Goal: Information Seeking & Learning: Obtain resource

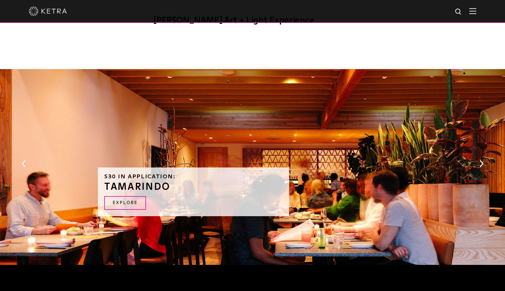
click at [474, 12] on img at bounding box center [472, 11] width 7 height 6
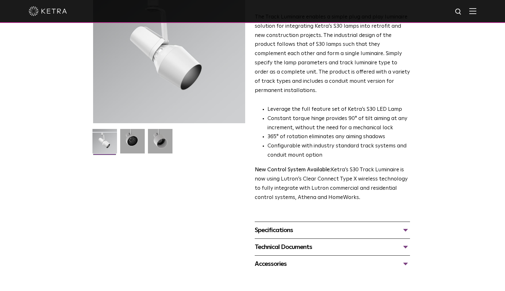
scroll to position [101, 0]
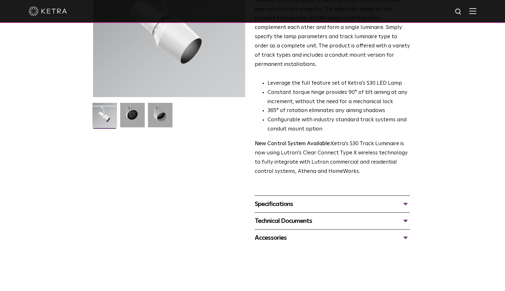
click at [285, 199] on div "Specifications" at bounding box center [332, 204] width 155 height 10
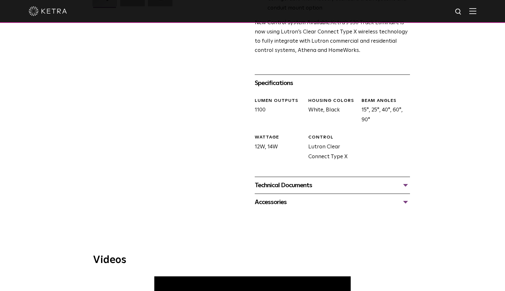
scroll to position [228, 0]
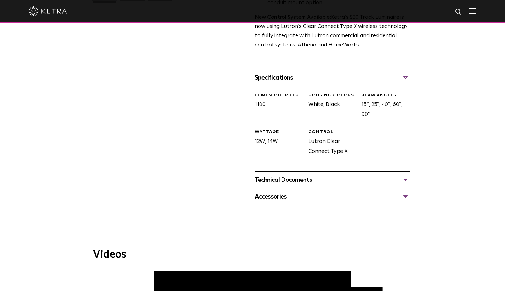
click at [282, 175] on div "Technical Documents" at bounding box center [332, 180] width 155 height 10
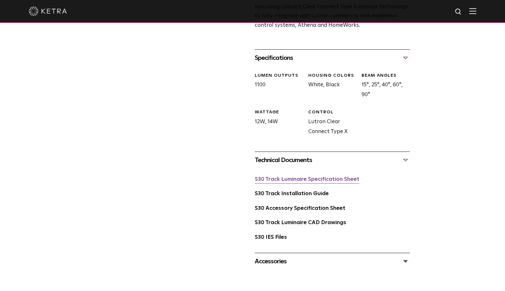
scroll to position [247, 0]
click at [282, 177] on link "S30 Track Luminaire Specification Sheet" at bounding box center [307, 179] width 105 height 5
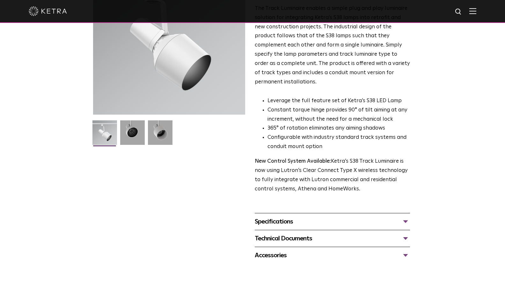
scroll to position [83, 0]
click at [273, 199] on span "S38 Track Luminaire Availability: Commercial & Residential The Track Luminaire …" at bounding box center [332, 113] width 155 height 301
click at [267, 213] on div "Specifications LUMEN OUTPUTS 1100 BEAM ANGLES 10°, 25°, 40°, 60° WATTAGE 12W, 1…" at bounding box center [332, 221] width 155 height 17
click at [270, 217] on div "Specifications" at bounding box center [332, 222] width 155 height 10
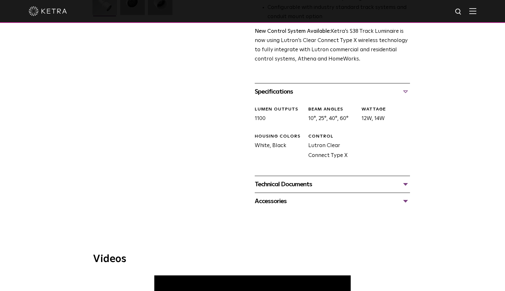
scroll to position [232, 0]
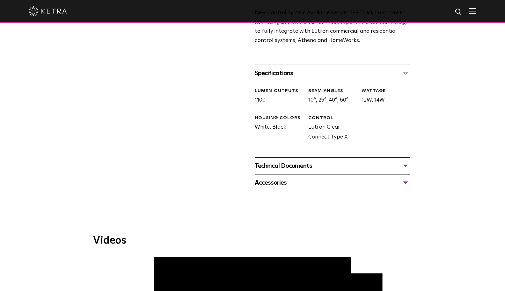
click at [295, 161] on div "Technical Documents" at bounding box center [332, 166] width 155 height 10
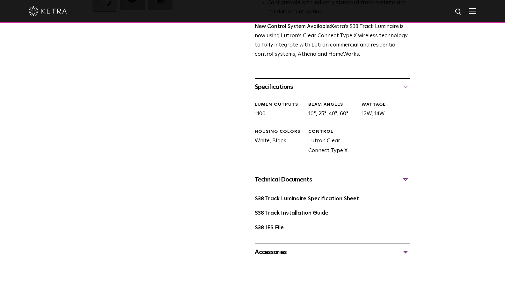
scroll to position [222, 0]
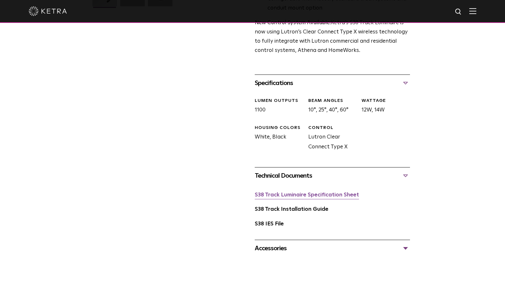
click at [305, 192] on link "S38 Track Luminaire Specification Sheet" at bounding box center [307, 194] width 104 height 5
